Goal: Task Accomplishment & Management: Complete application form

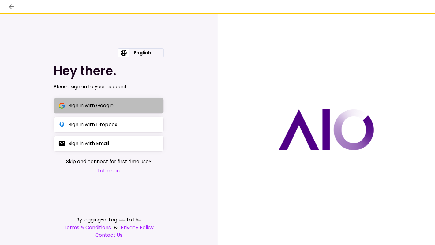
click at [111, 105] on div "Sign in with Google" at bounding box center [91, 106] width 45 height 8
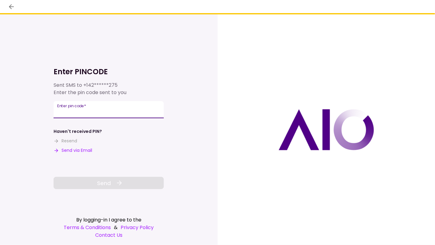
click at [112, 114] on input "Enter pin code   *" at bounding box center [109, 109] width 110 height 17
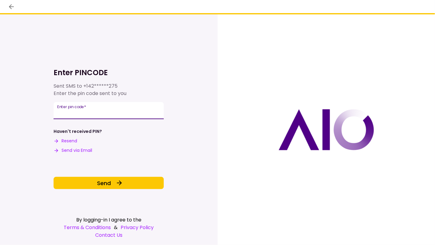
type input "******"
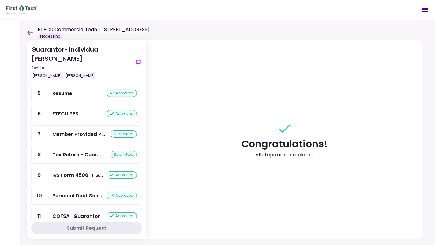
scroll to position [123, 0]
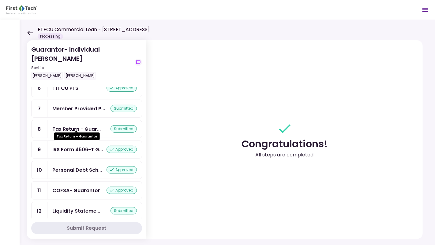
click at [58, 126] on div "Tax Return - Guar..." at bounding box center [76, 129] width 48 height 8
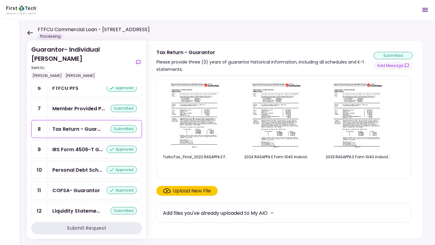
click at [206, 116] on img at bounding box center [195, 116] width 54 height 70
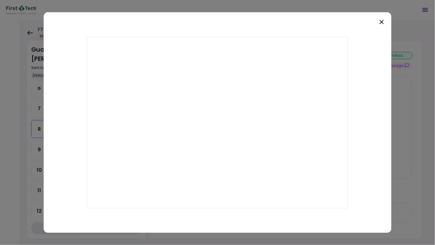
click at [382, 24] on icon at bounding box center [381, 21] width 7 height 7
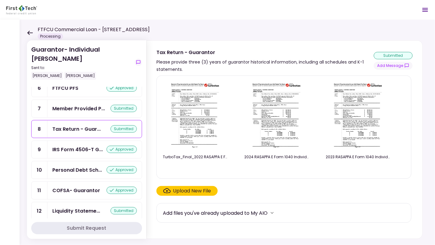
click at [188, 191] on div "Upload New File" at bounding box center [192, 191] width 38 height 7
click at [0, 0] on input "Upload New File" at bounding box center [0, 0] width 0 height 0
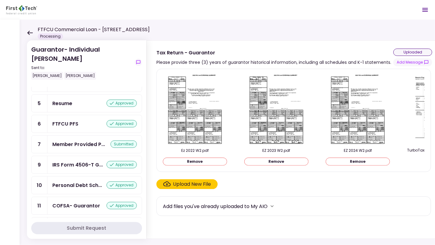
scroll to position [138, 0]
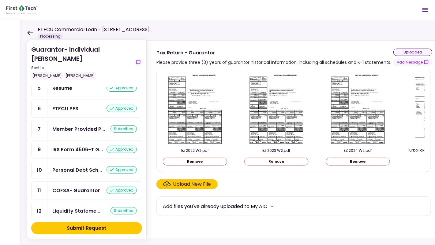
click at [376, 201] on div "Add files you've already uploaded to My AIO" at bounding box center [293, 207] width 275 height 20
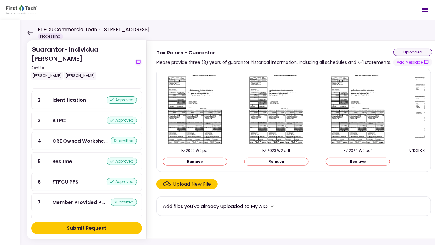
scroll to position [64, 0]
click at [97, 139] on div "CRE Owned Workshe..." at bounding box center [79, 142] width 55 height 8
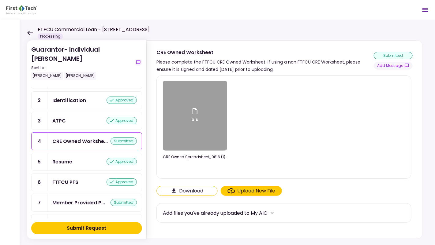
click at [193, 112] on icon at bounding box center [194, 111] width 7 height 7
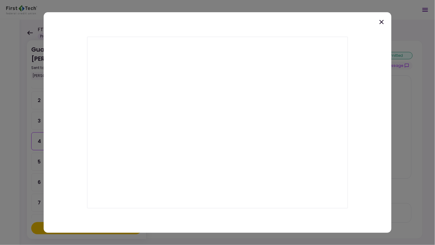
click at [419, 129] on div at bounding box center [217, 122] width 435 height 245
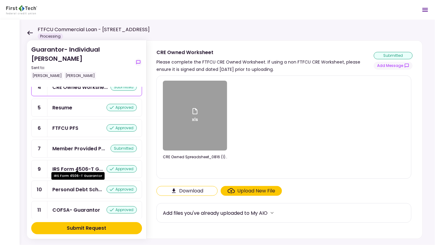
scroll to position [138, 0]
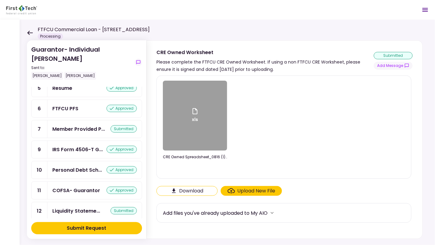
click at [66, 203] on div "Liquidity Stateme... submitted" at bounding box center [94, 211] width 94 height 17
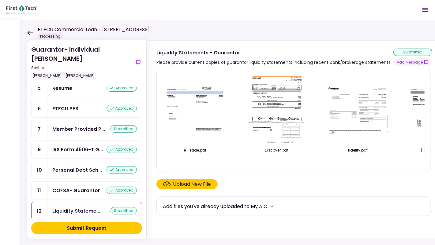
click at [195, 185] on div "Upload New File" at bounding box center [192, 184] width 38 height 7
click at [0, 0] on input "Upload New File" at bounding box center [0, 0] width 0 height 0
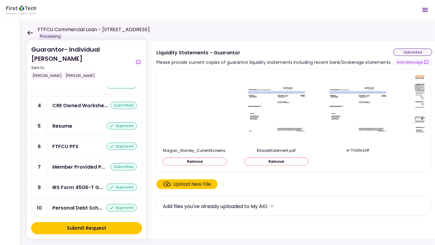
scroll to position [114, 0]
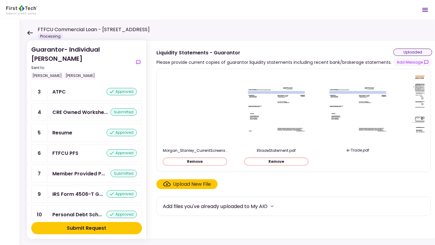
click at [84, 115] on div "CRE Owned Workshe... submitted" at bounding box center [94, 112] width 94 height 17
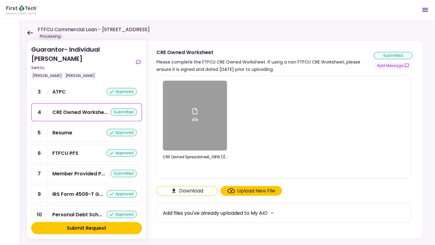
drag, startPoint x: 209, startPoint y: 131, endPoint x: 273, endPoint y: 163, distance: 70.8
click at [273, 163] on div "xls CRE Owned Spreadsheet_0816 (1).xlsx" at bounding box center [284, 127] width 242 height 93
click at [256, 191] on div "Upload New File" at bounding box center [257, 191] width 38 height 7
click at [0, 0] on input "Upload New File" at bounding box center [0, 0] width 0 height 0
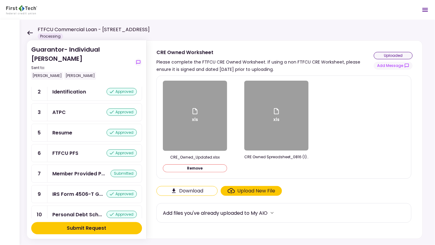
scroll to position [134, 0]
click at [93, 228] on div "Submit Request" at bounding box center [86, 228] width 39 height 7
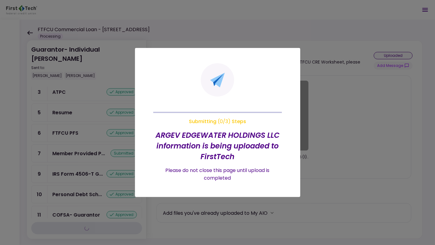
click at [340, 130] on div at bounding box center [217, 122] width 435 height 245
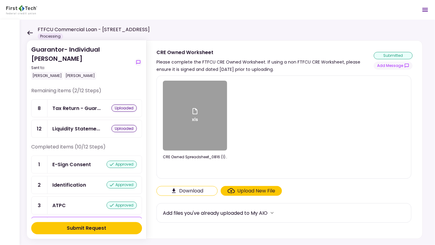
click at [71, 125] on div "Liquidity Stateme..." at bounding box center [76, 129] width 48 height 8
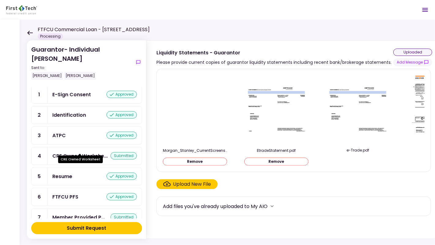
scroll to position [69, 0]
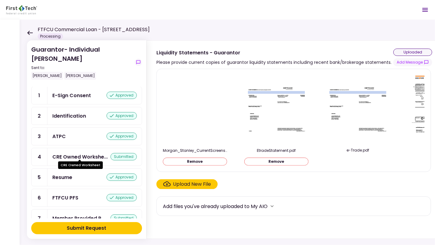
click at [87, 153] on div "CRE Owned Workshe..." at bounding box center [79, 157] width 55 height 8
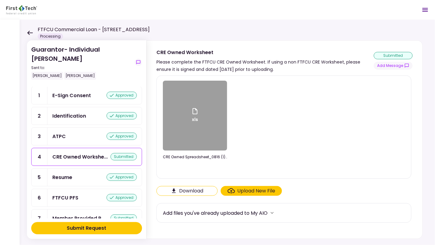
click at [350, 125] on div "xls CRE Owned Spreadsheet_0816 (1).xlsx" at bounding box center [284, 127] width 242 height 93
click at [243, 191] on div "Upload New File" at bounding box center [257, 191] width 38 height 7
click at [0, 0] on input "Upload New File" at bounding box center [0, 0] width 0 height 0
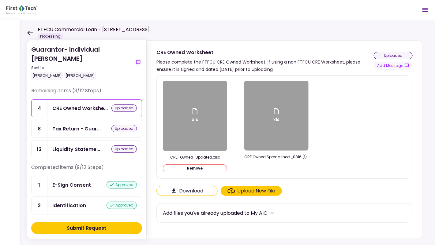
click at [89, 229] on div "Submit Request" at bounding box center [86, 228] width 39 height 7
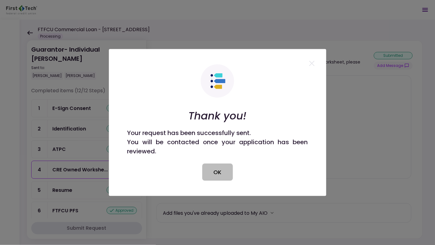
click at [215, 171] on button "OK" at bounding box center [217, 172] width 31 height 17
